Goal: Transaction & Acquisition: Purchase product/service

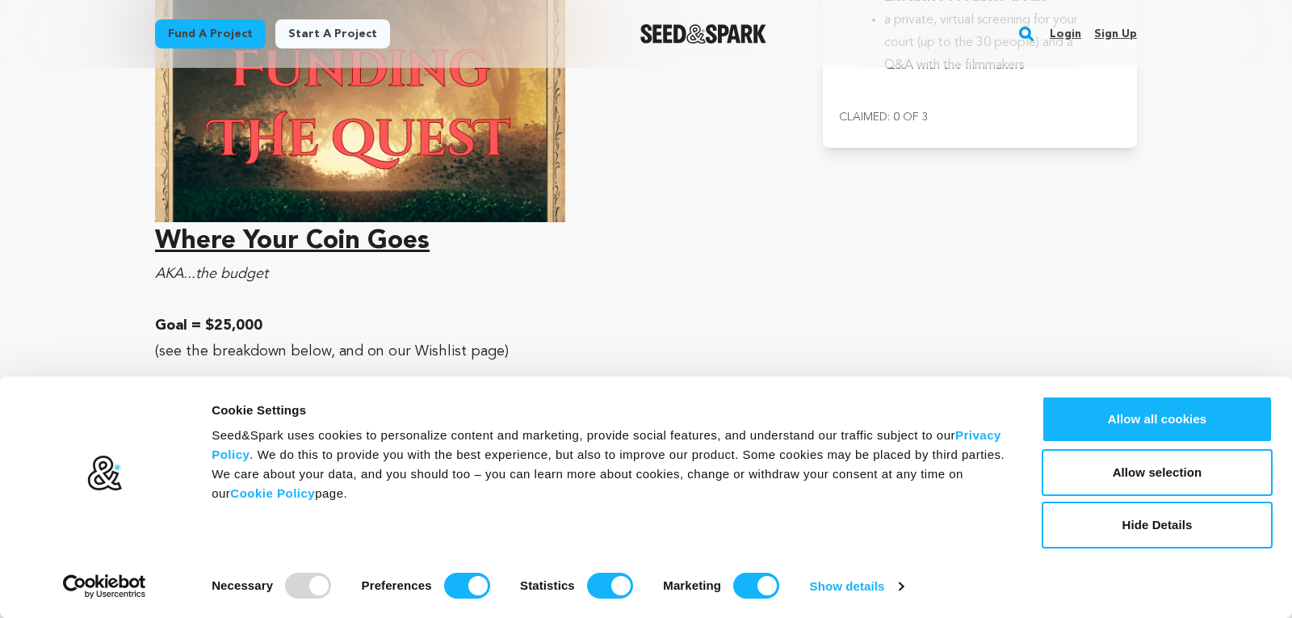
scroll to position [5820, 0]
click at [209, 30] on link "Fund a project" at bounding box center [210, 33] width 111 height 29
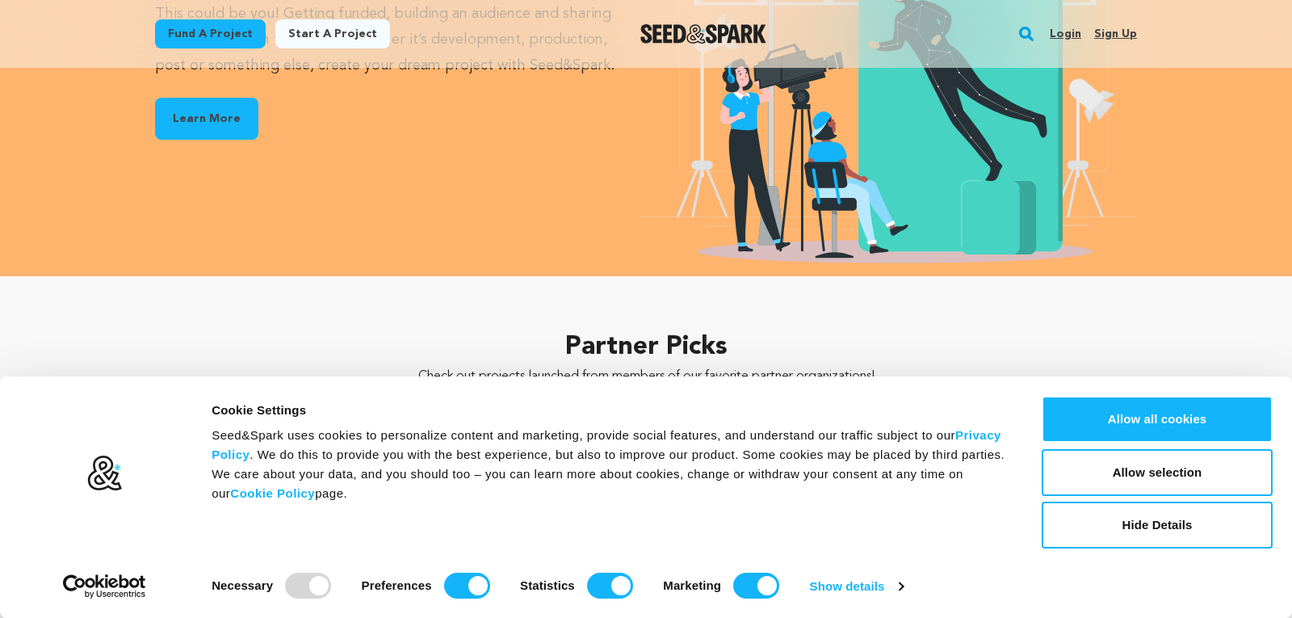
scroll to position [2184, 0]
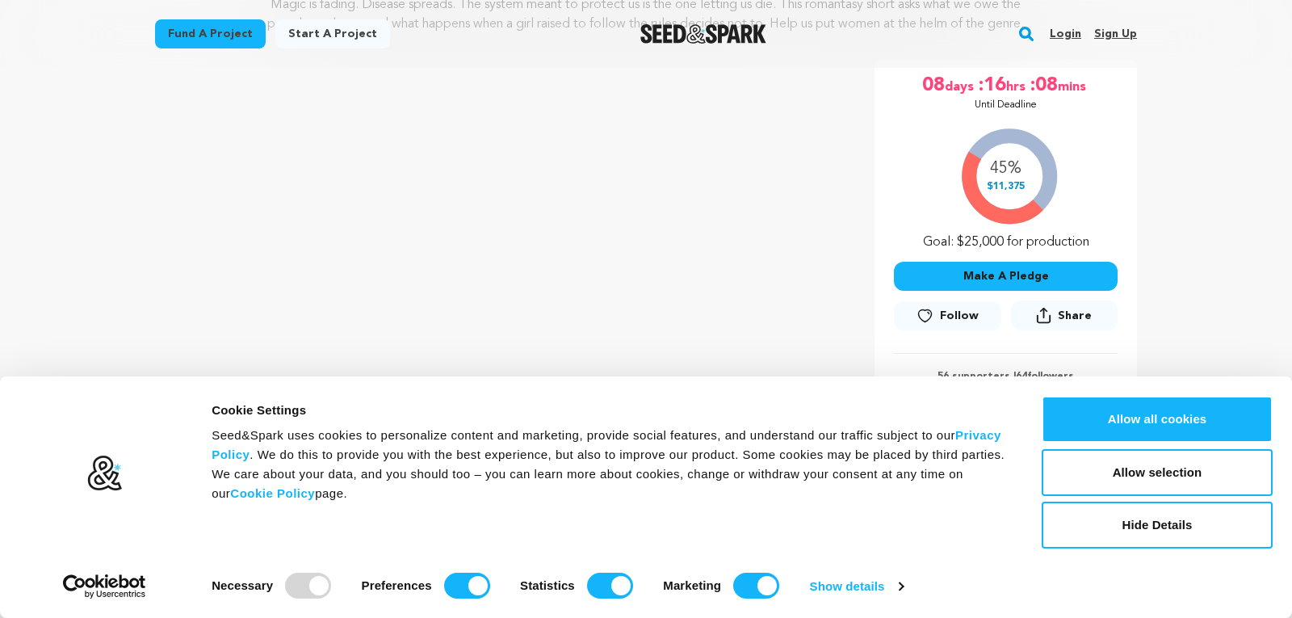
scroll to position [260, 0]
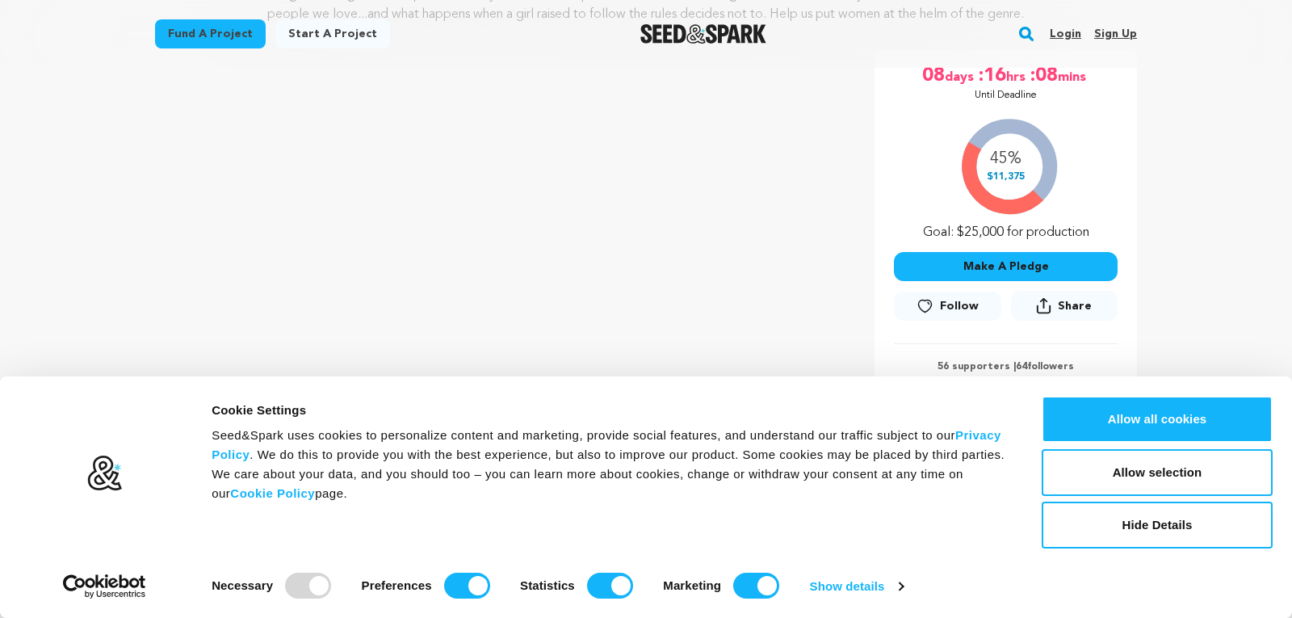
click at [1016, 270] on button "Make A Pledge" at bounding box center [1006, 266] width 224 height 29
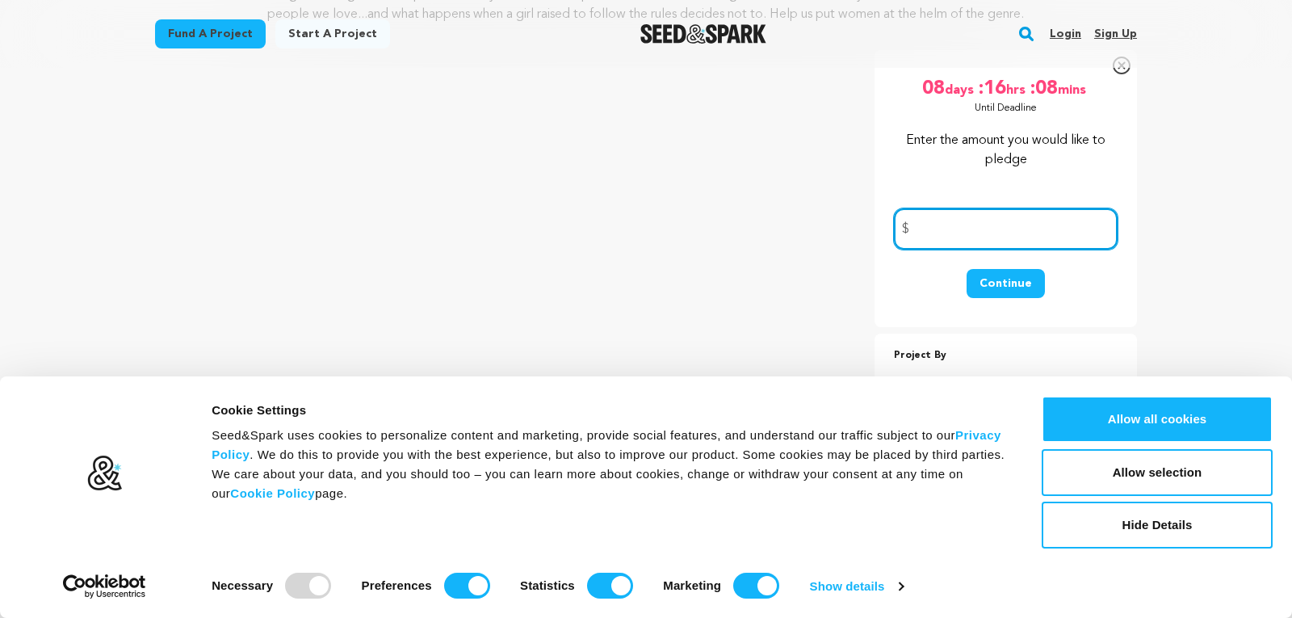
click at [949, 228] on input "number" at bounding box center [1006, 228] width 224 height 41
type input "100.00"
click at [1012, 290] on button "Continue" at bounding box center [1005, 283] width 78 height 29
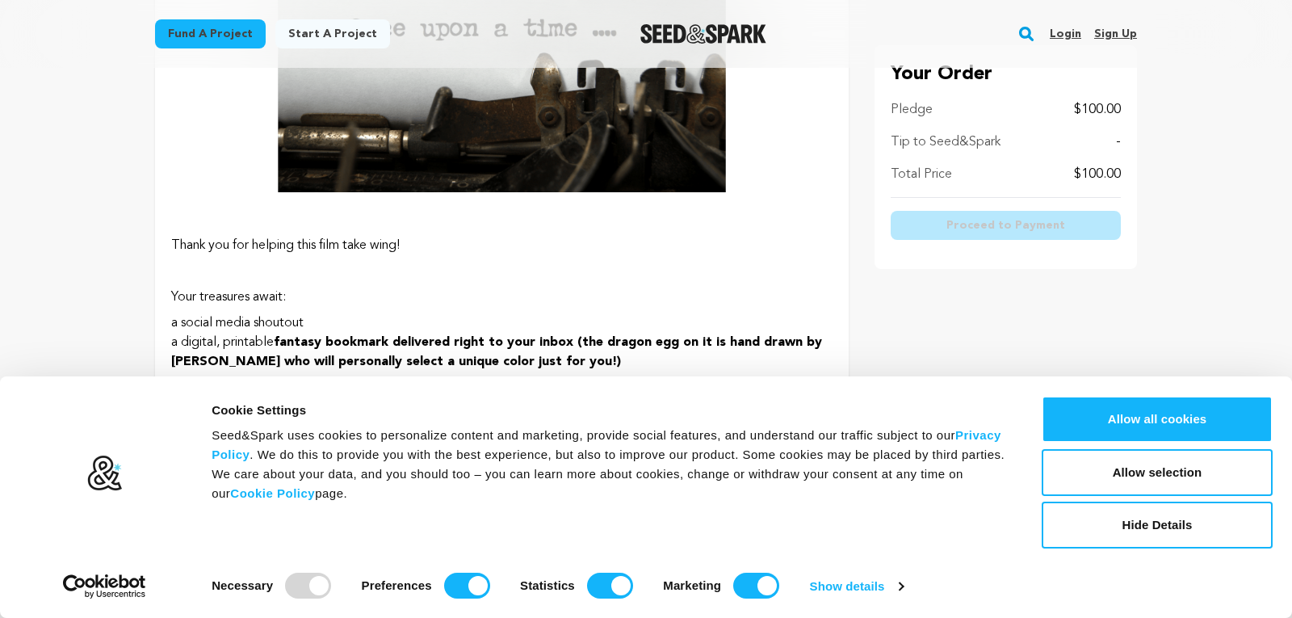
scroll to position [574, 0]
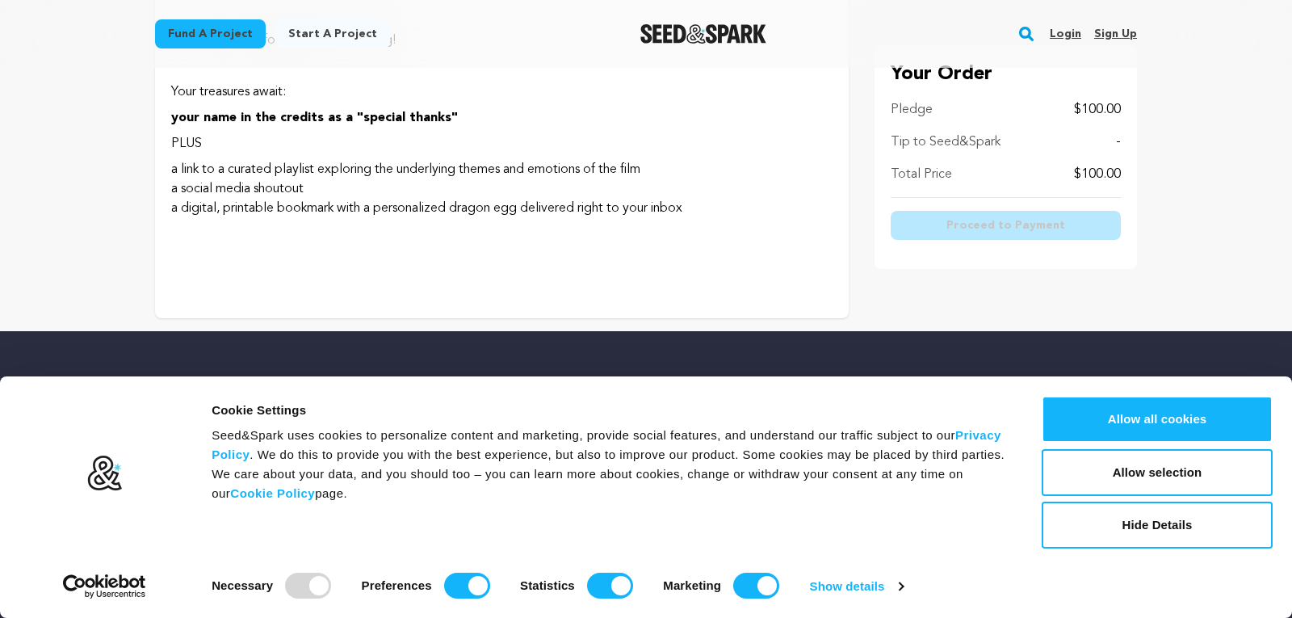
drag, startPoint x: 759, startPoint y: 207, endPoint x: 816, endPoint y: 188, distance: 60.3
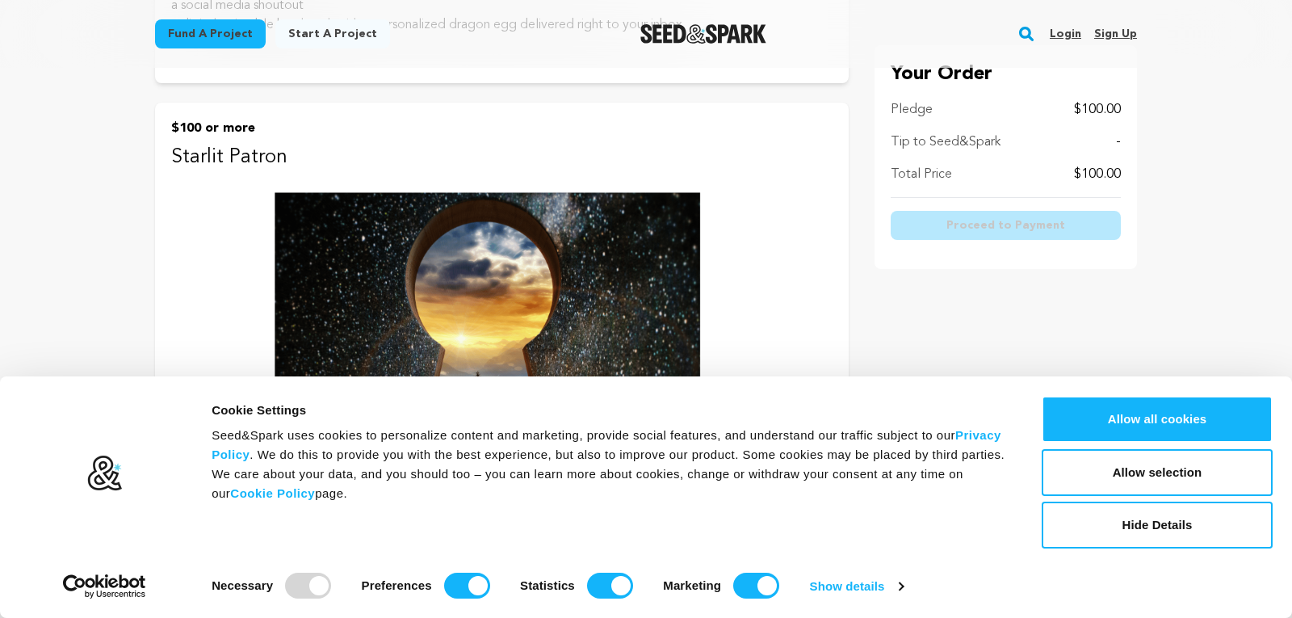
scroll to position [1578, 0]
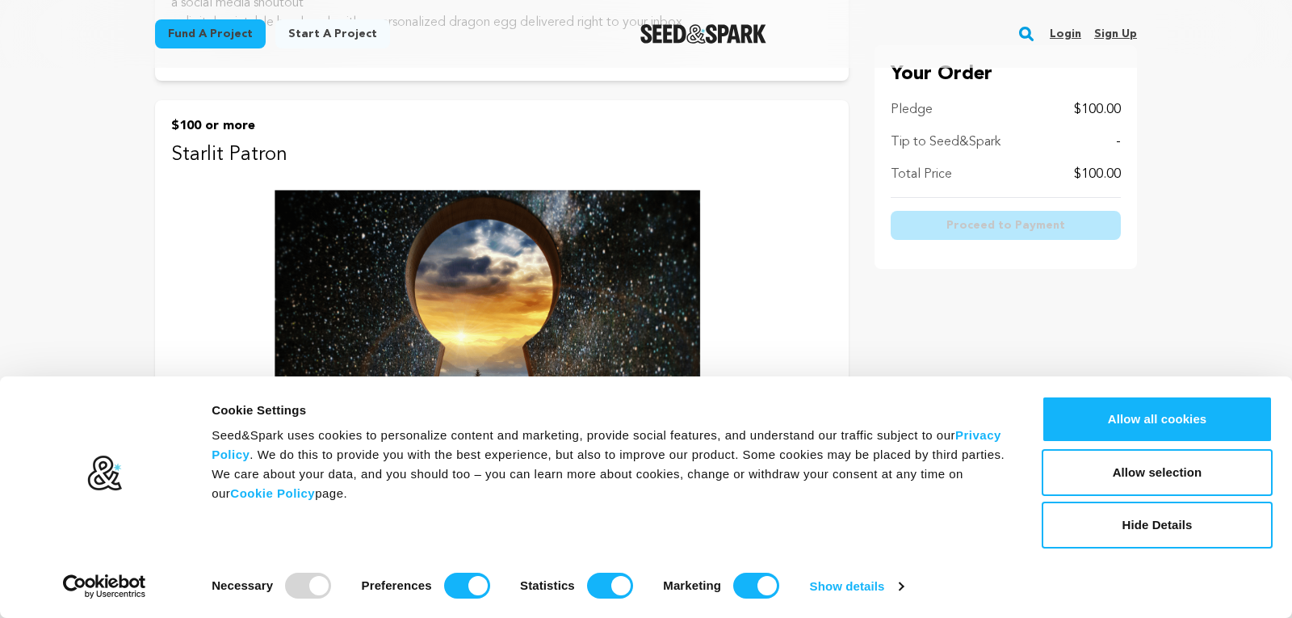
click at [492, 287] on img at bounding box center [501, 360] width 661 height 372
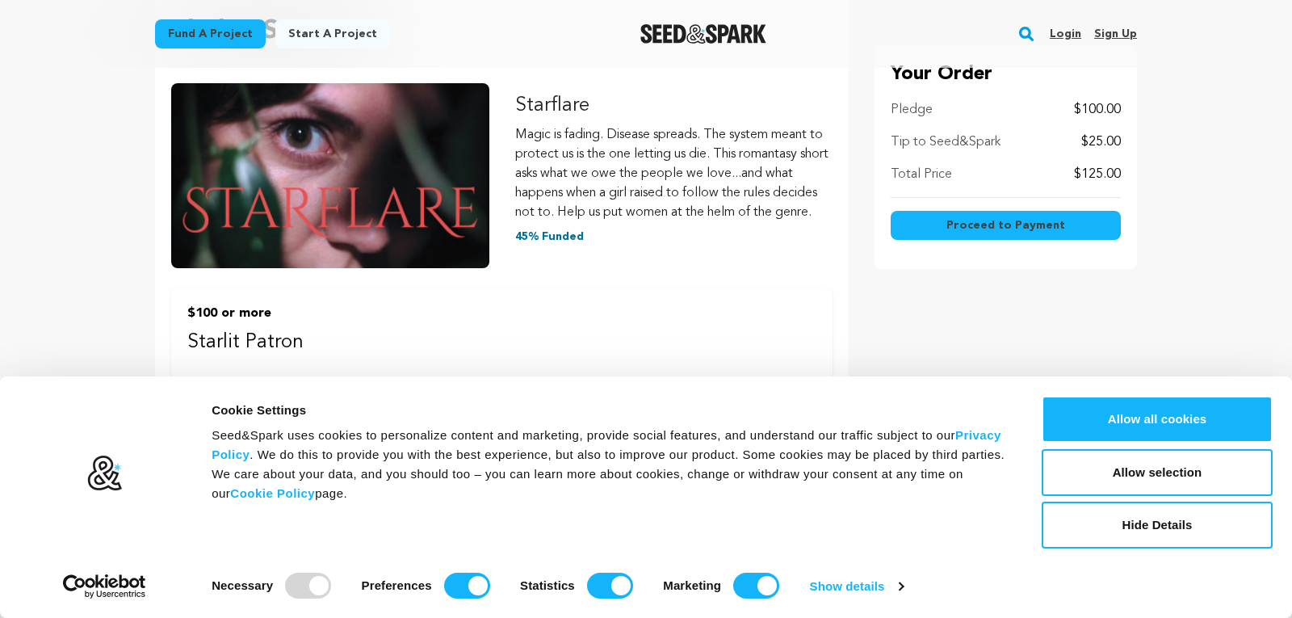
scroll to position [238, 0]
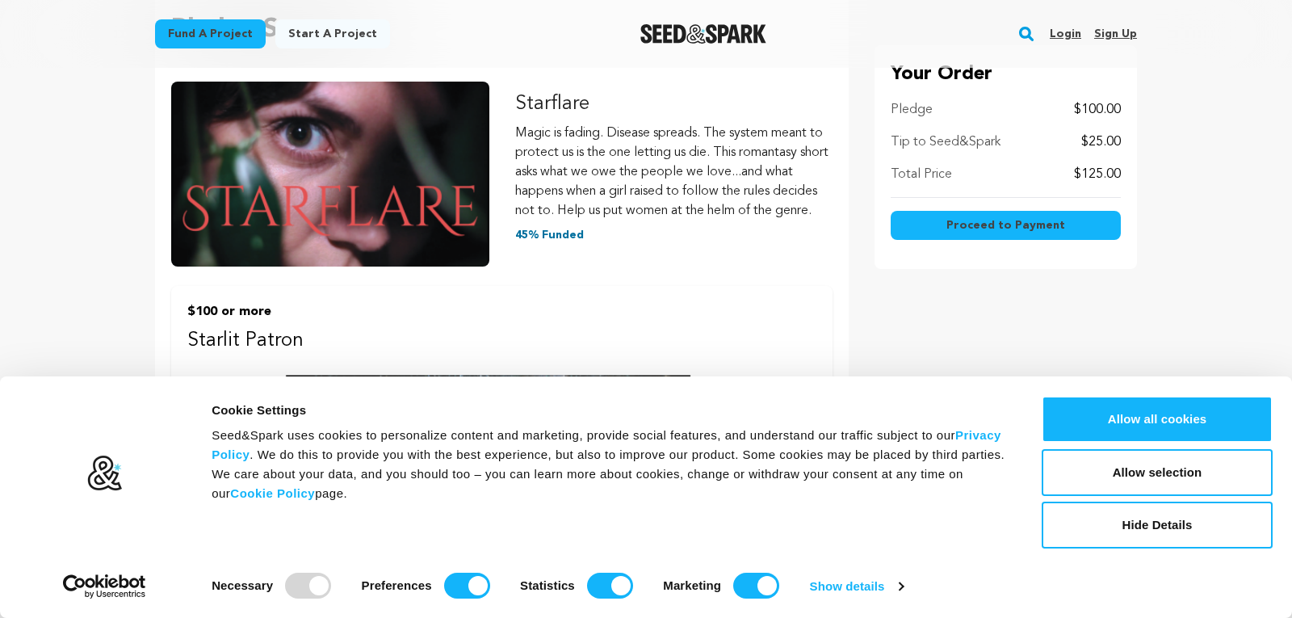
click at [971, 221] on span "Proceed to Payment" at bounding box center [1005, 225] width 119 height 16
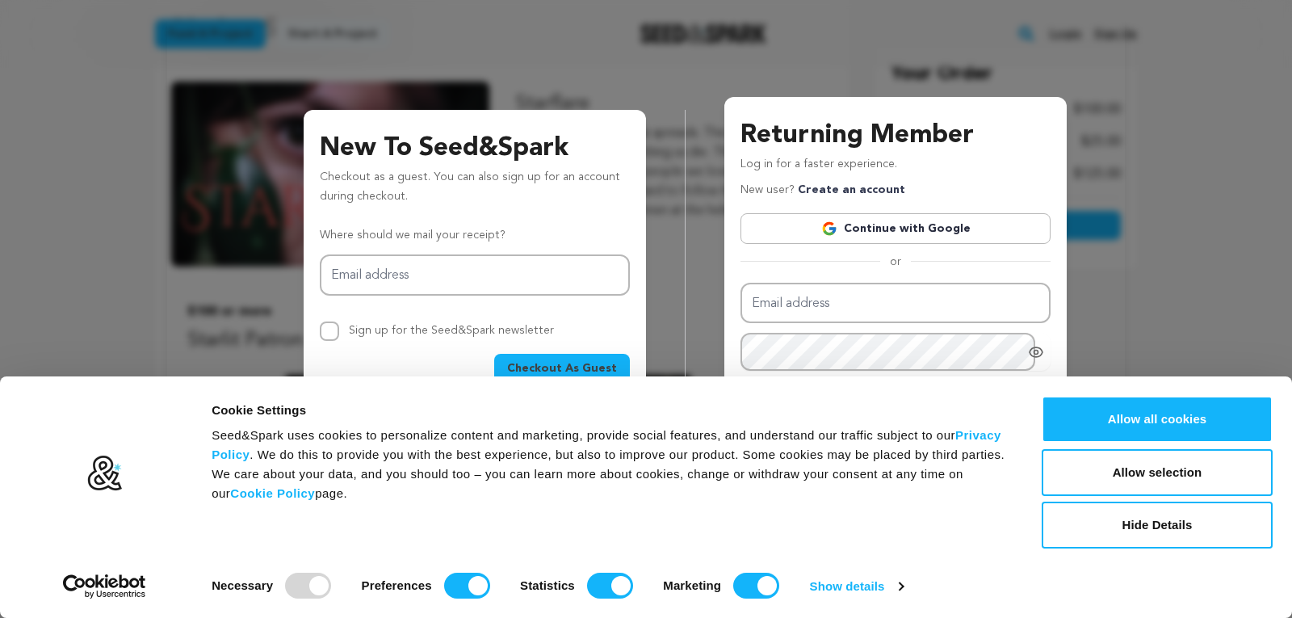
click at [536, 364] on span "Checkout As Guest" at bounding box center [562, 368] width 110 height 16
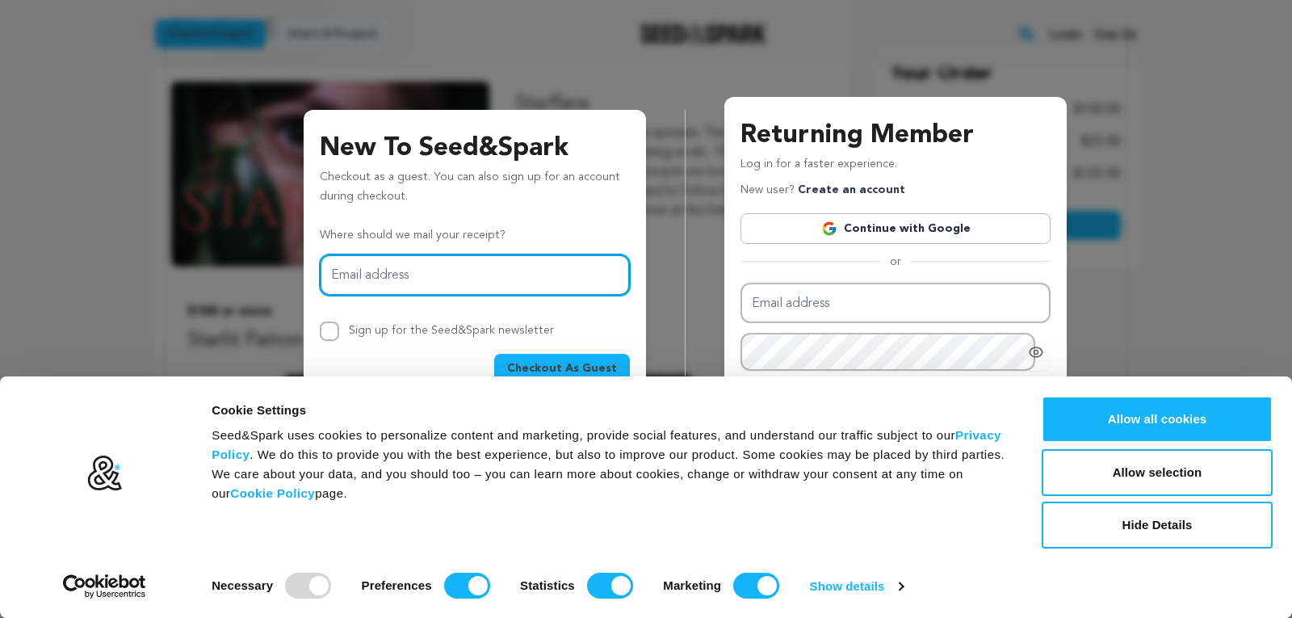
click at [383, 270] on input "Email address" at bounding box center [475, 274] width 310 height 41
type input "[PERSON_NAME][EMAIL_ADDRESS][DOMAIN_NAME]"
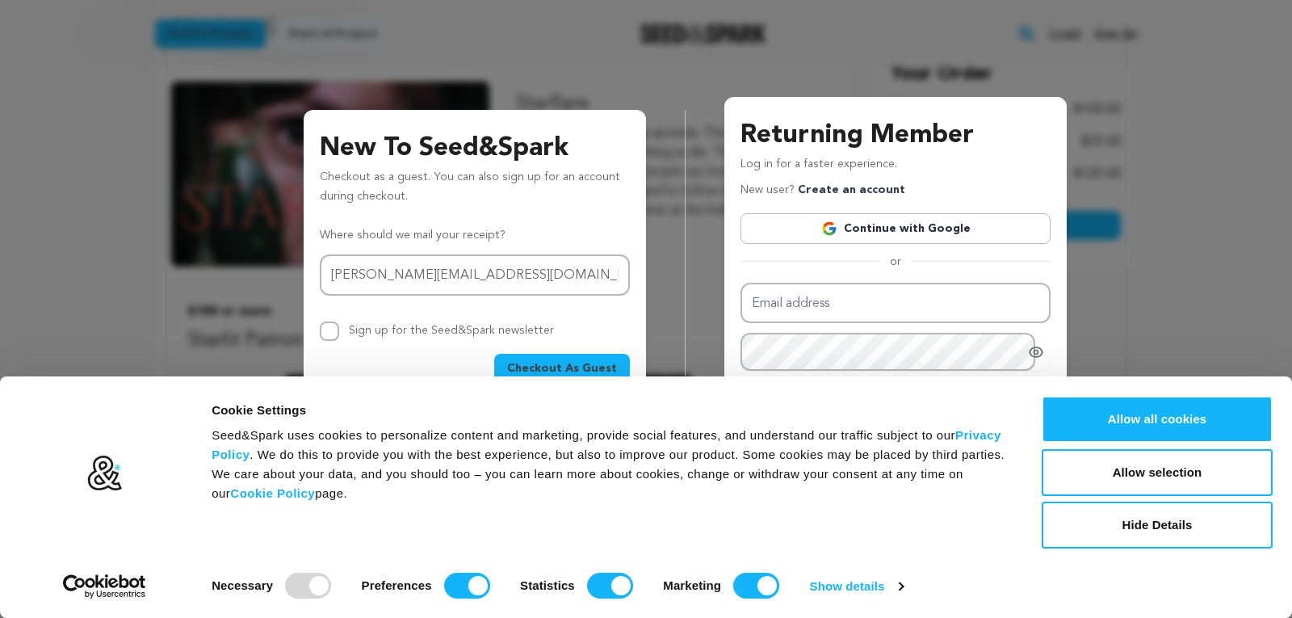
click at [582, 367] on span "Checkout As Guest" at bounding box center [562, 368] width 110 height 16
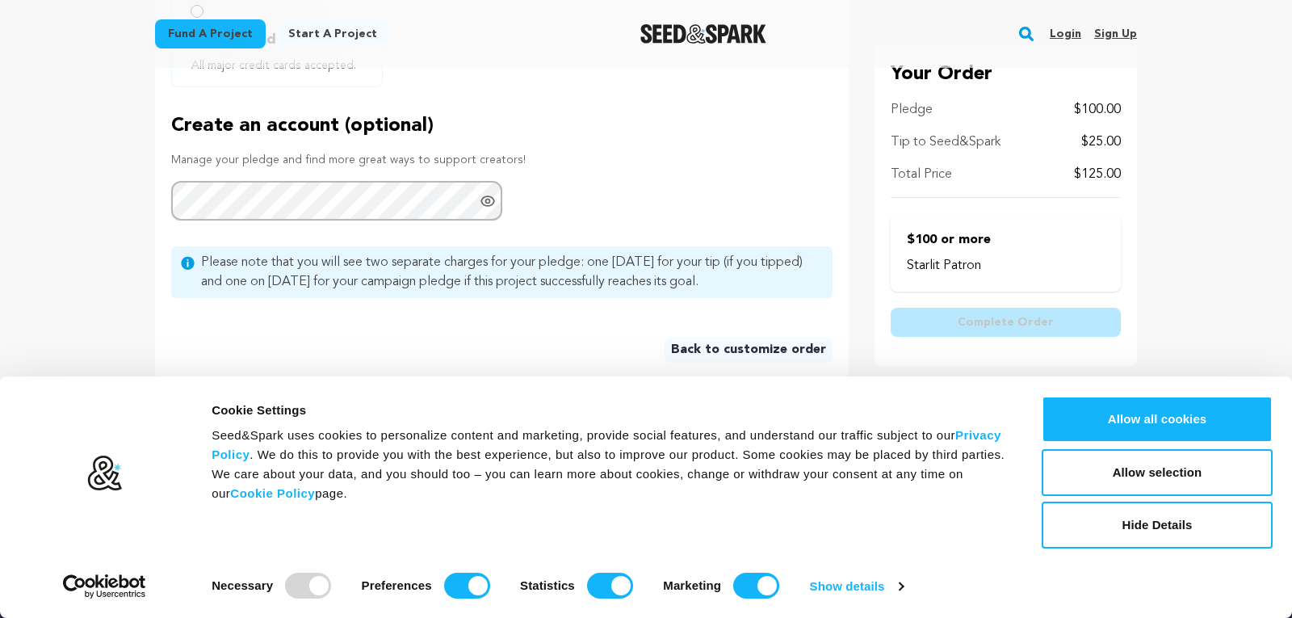
scroll to position [653, 0]
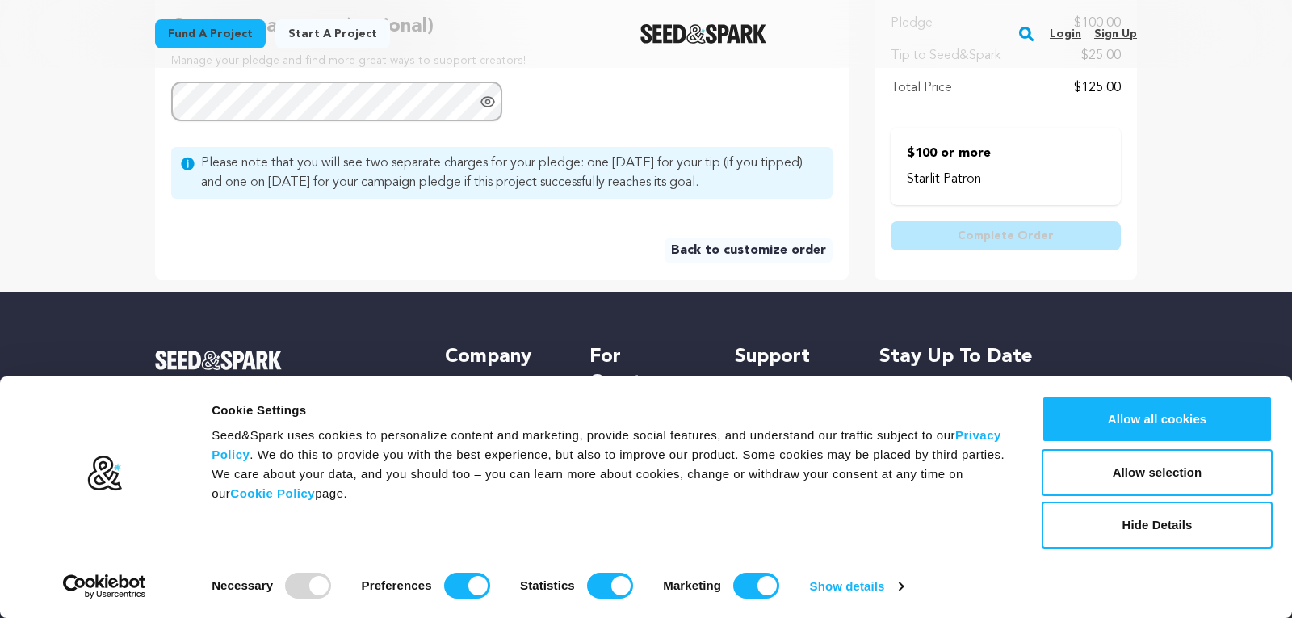
drag, startPoint x: 896, startPoint y: 413, endPoint x: 907, endPoint y: 405, distance: 13.9
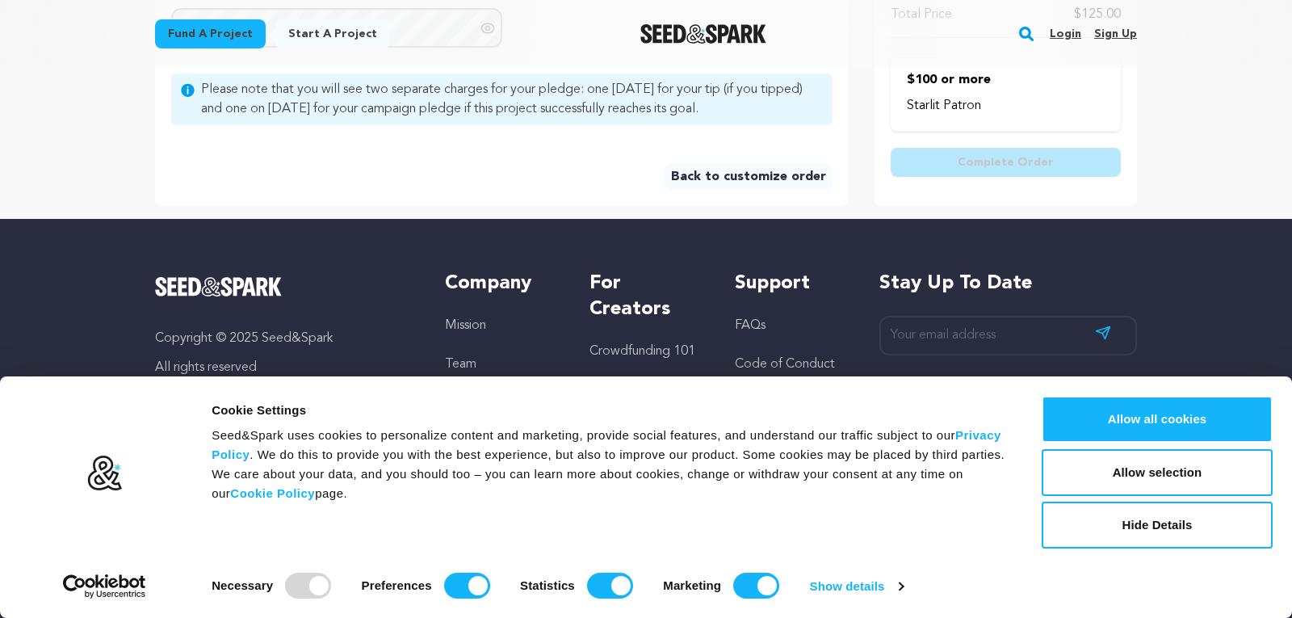
scroll to position [818, 0]
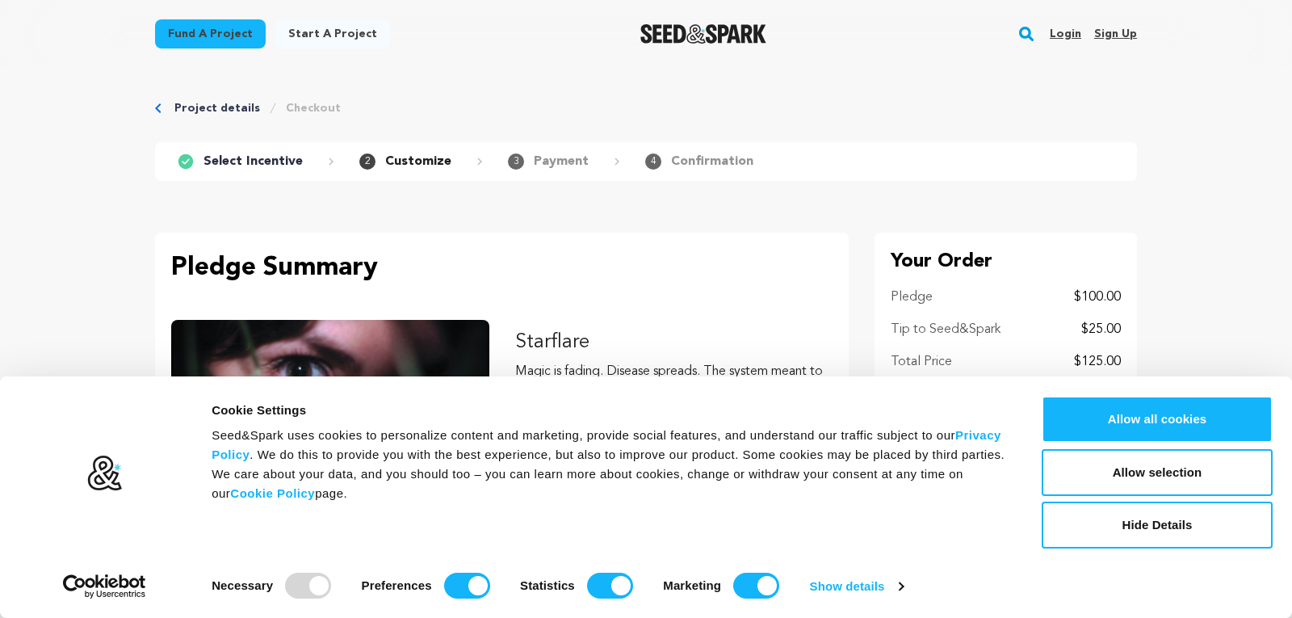
click at [551, 165] on p "Payment" at bounding box center [561, 161] width 55 height 19
click at [524, 163] on div "3 Payment" at bounding box center [563, 161] width 111 height 19
click at [543, 162] on p "Payment" at bounding box center [561, 161] width 55 height 19
drag, startPoint x: 559, startPoint y: 164, endPoint x: 519, endPoint y: 166, distance: 39.6
click at [557, 164] on p "Payment" at bounding box center [561, 161] width 55 height 19
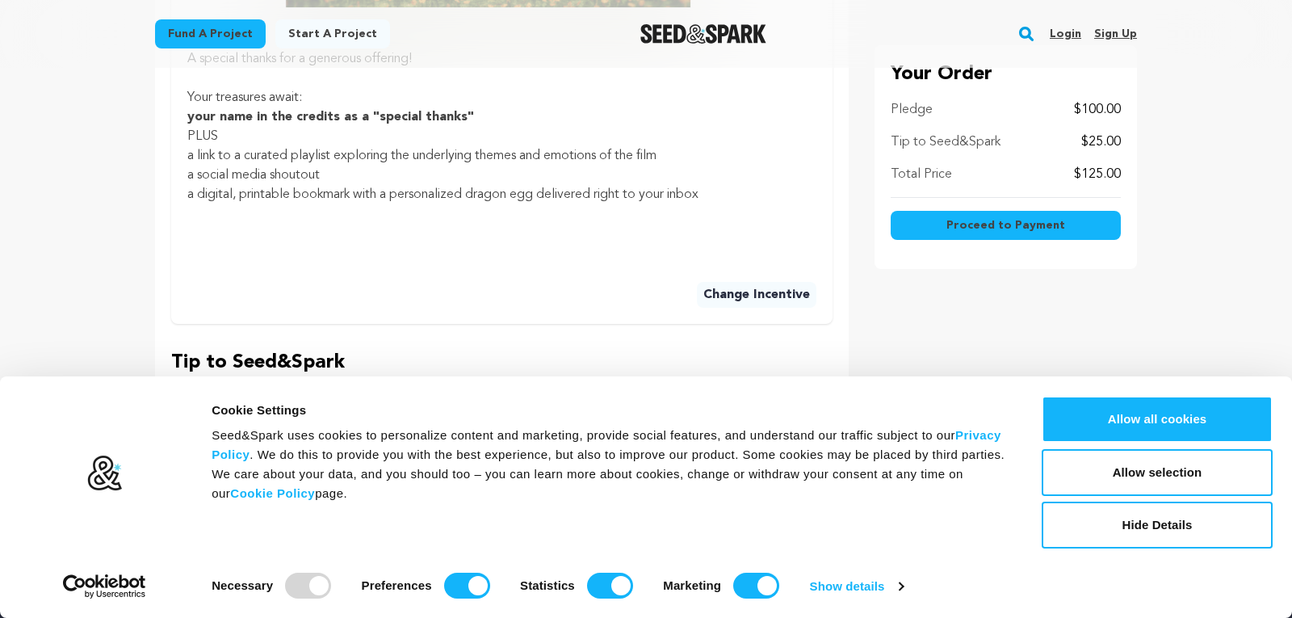
scroll to position [903, 0]
